Goal: Check status: Check status

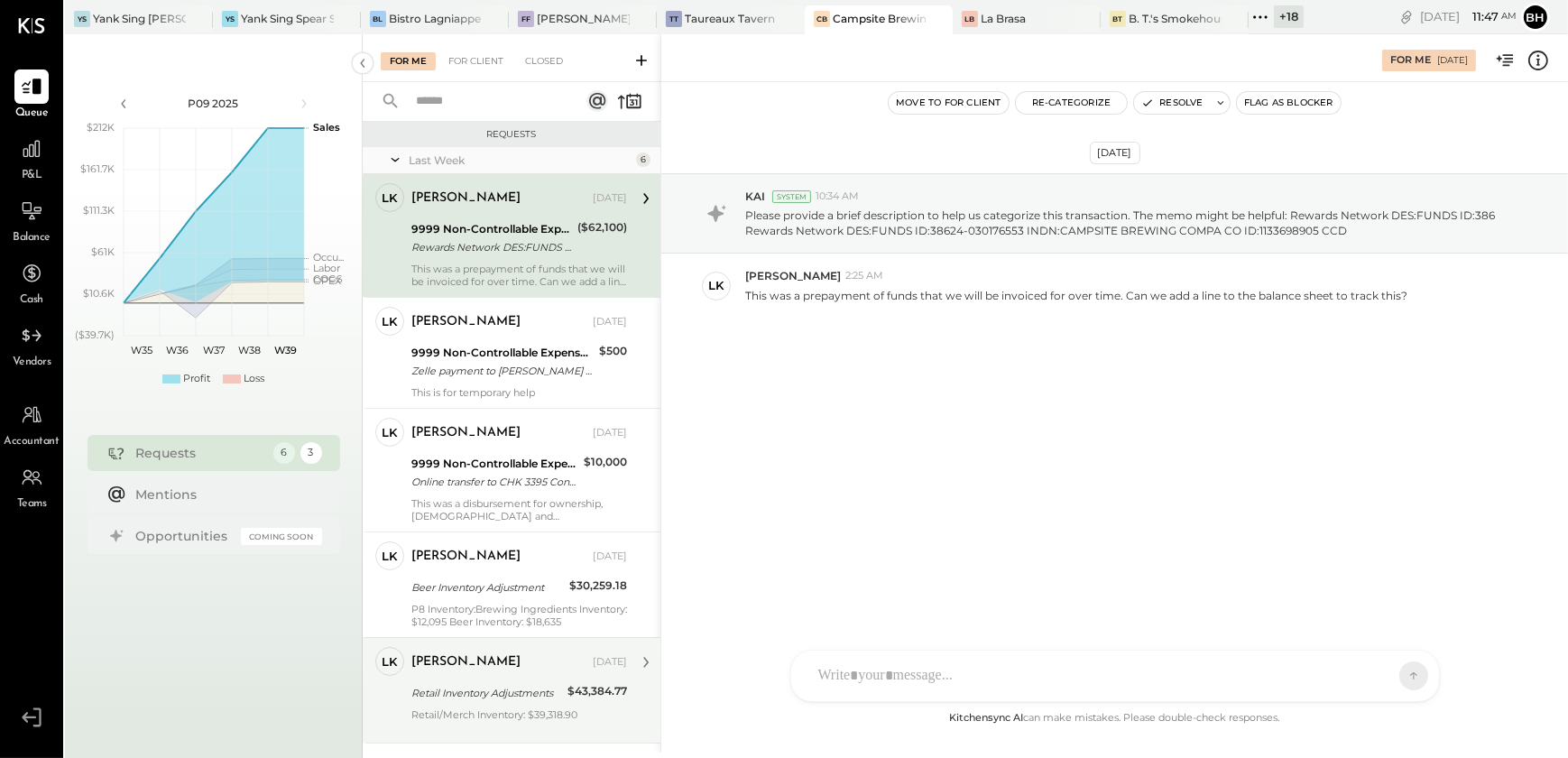
click at [491, 691] on div "Retail Inventory Adjustments" at bounding box center [486, 692] width 151 height 18
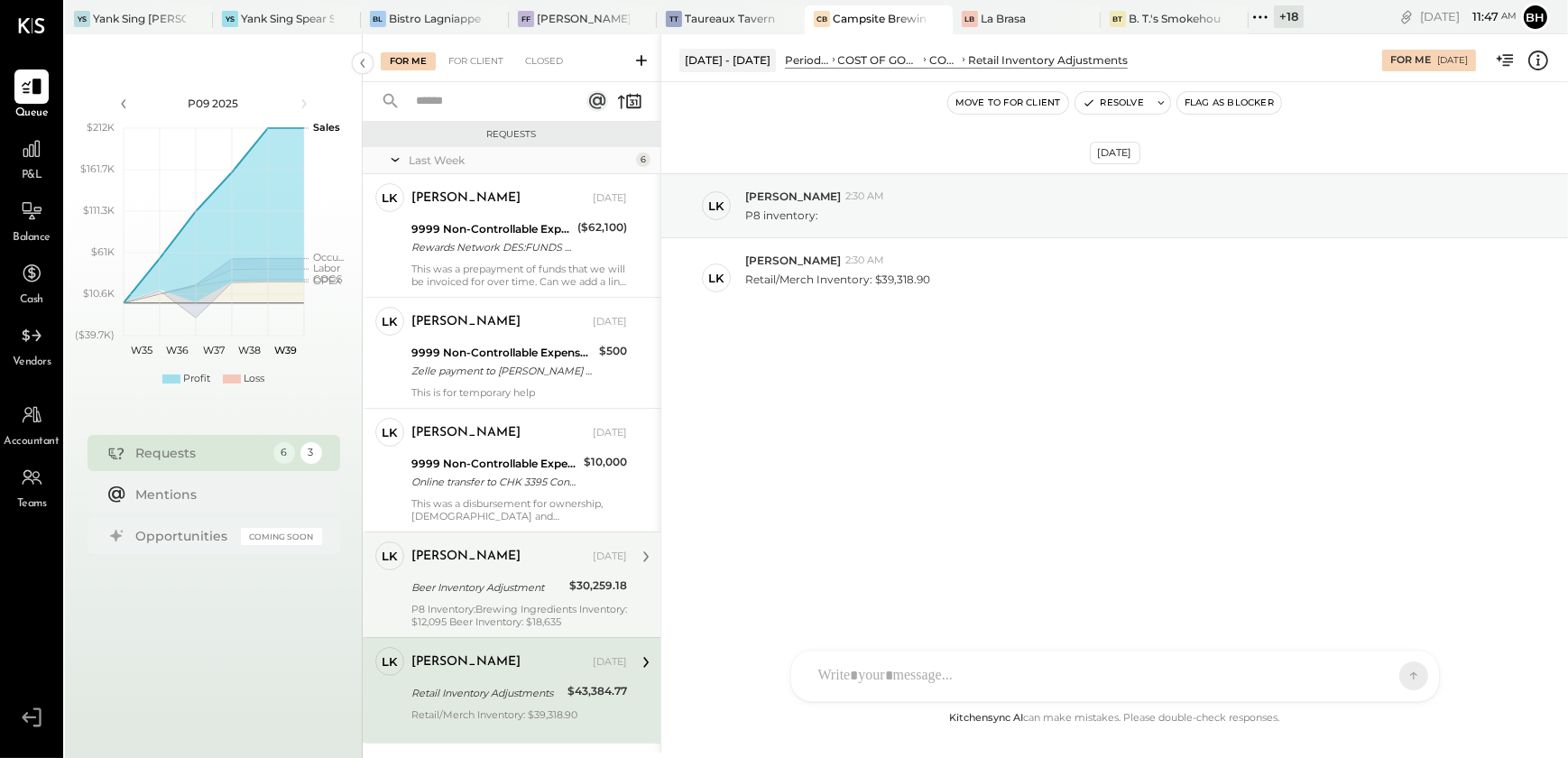
click at [503, 556] on div "[PERSON_NAME]" at bounding box center [500, 556] width 177 height 18
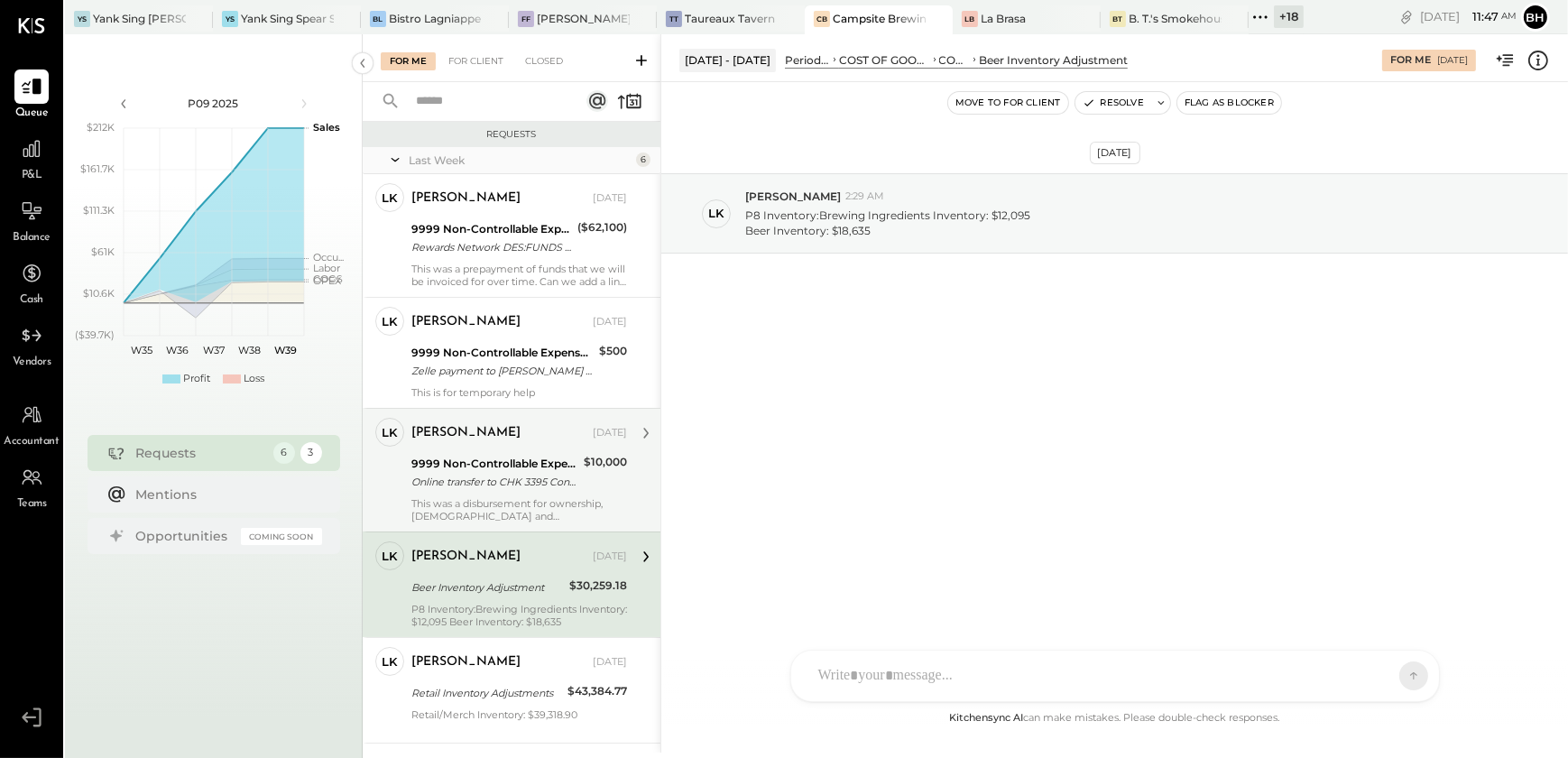
click at [426, 499] on div "This was a disbursement for ownership, [DEMOGRAPHIC_DATA] and [PERSON_NAME]" at bounding box center [519, 509] width 216 height 25
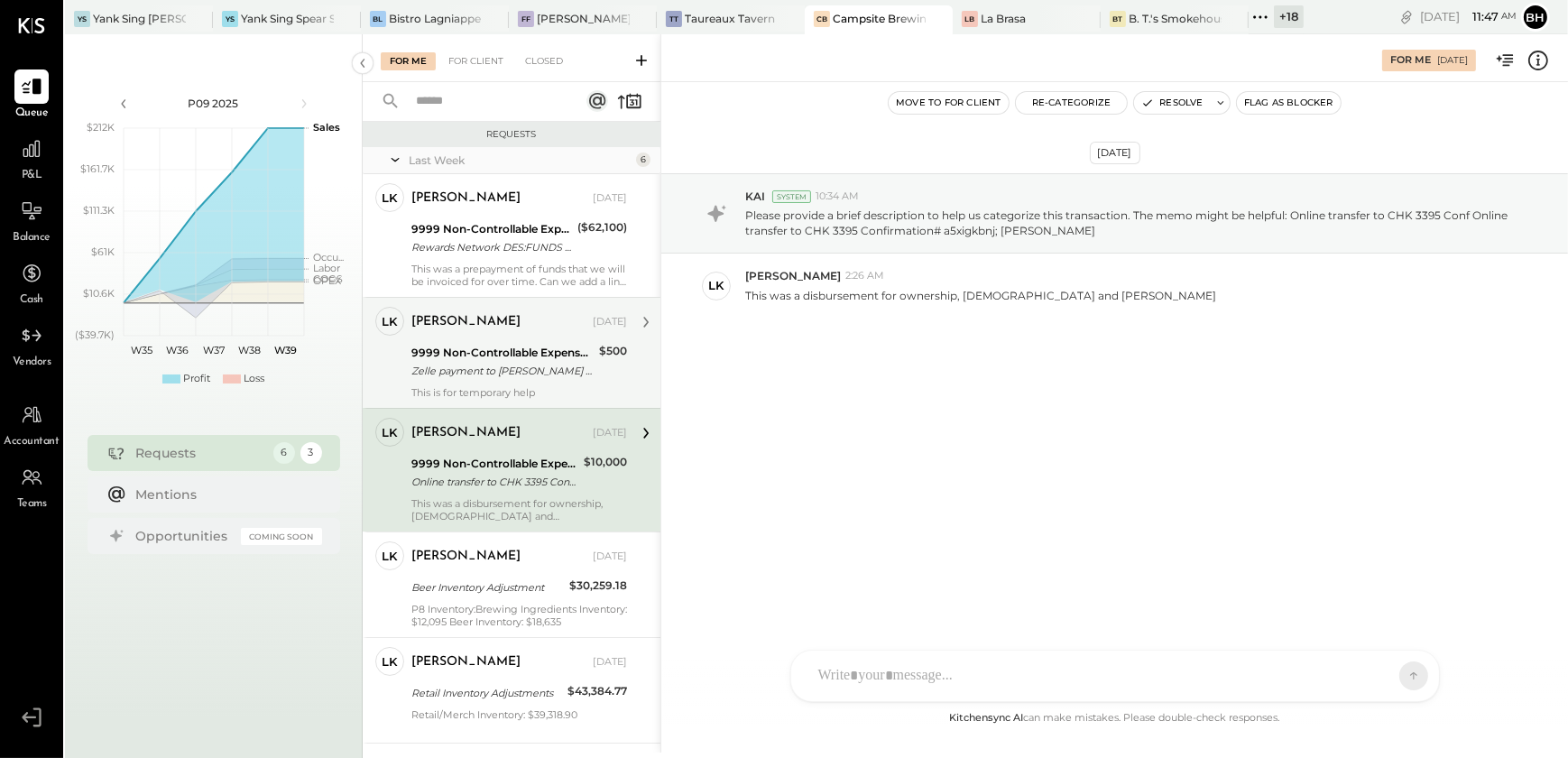
click at [444, 361] on div "Zelle payment to [PERSON_NAME] Co [PERSON_NAME] payment to [PERSON_NAME] Conf# …" at bounding box center [502, 370] width 182 height 18
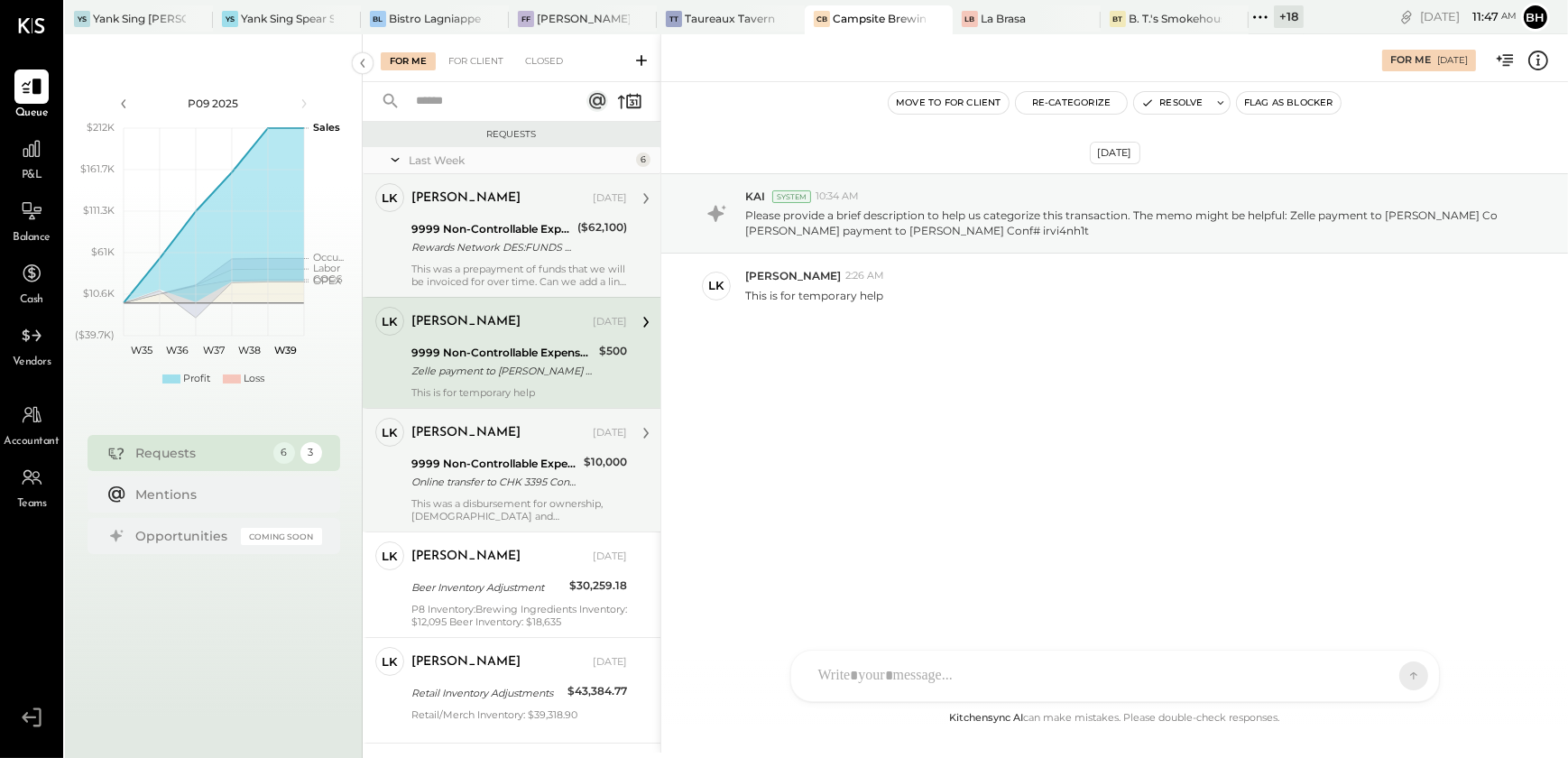
click at [452, 260] on div "[PERSON_NAME] [DATE] 9999 Non-Controllable Expenses:Other Income and Expenses:T…" at bounding box center [519, 236] width 216 height 105
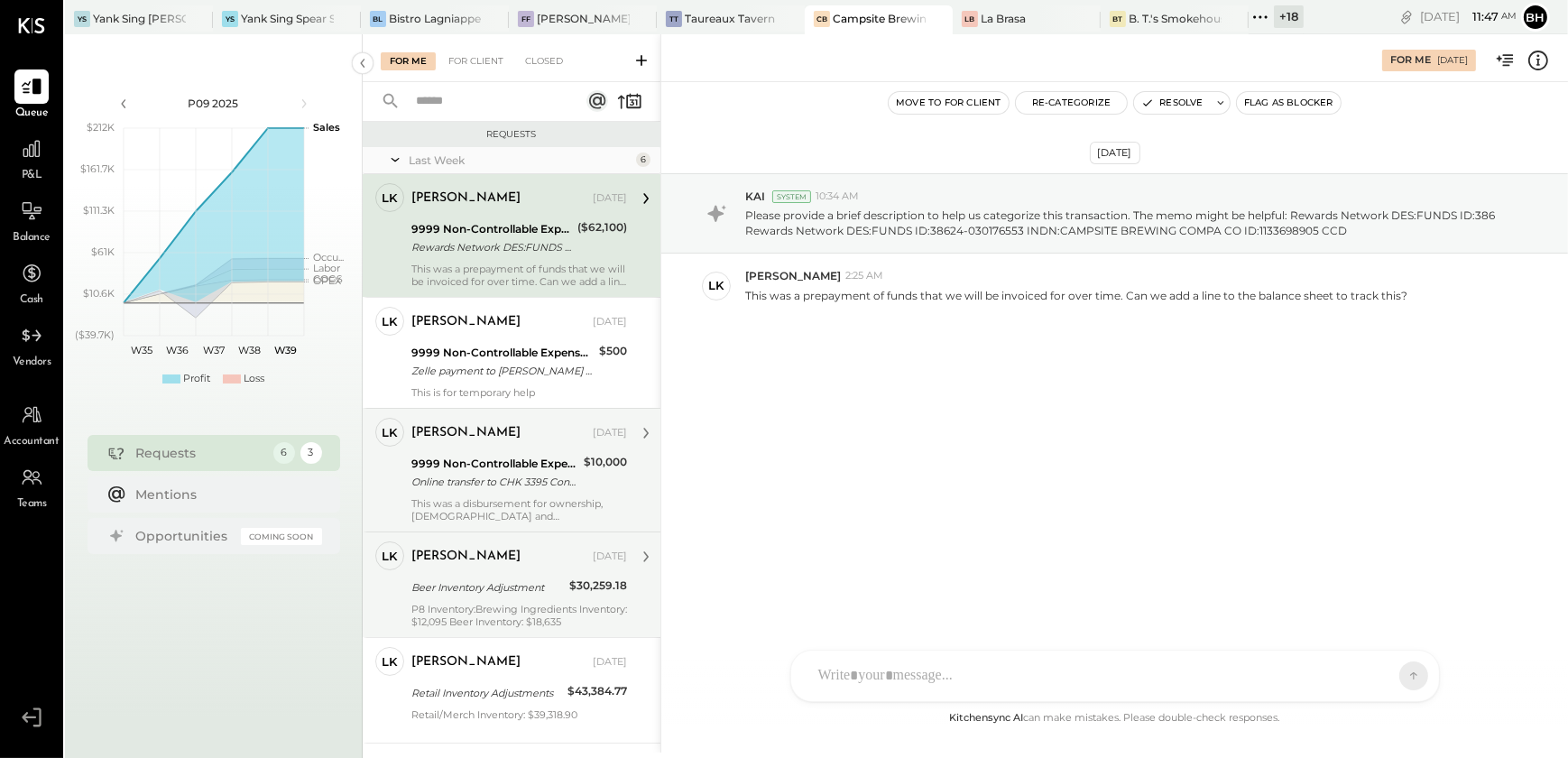
click at [501, 606] on div "P8 Inventory:Brewing Ingredients Inventory: $12,095 Beer Inventory: $18,635" at bounding box center [519, 615] width 216 height 25
